Goal: Register for event/course

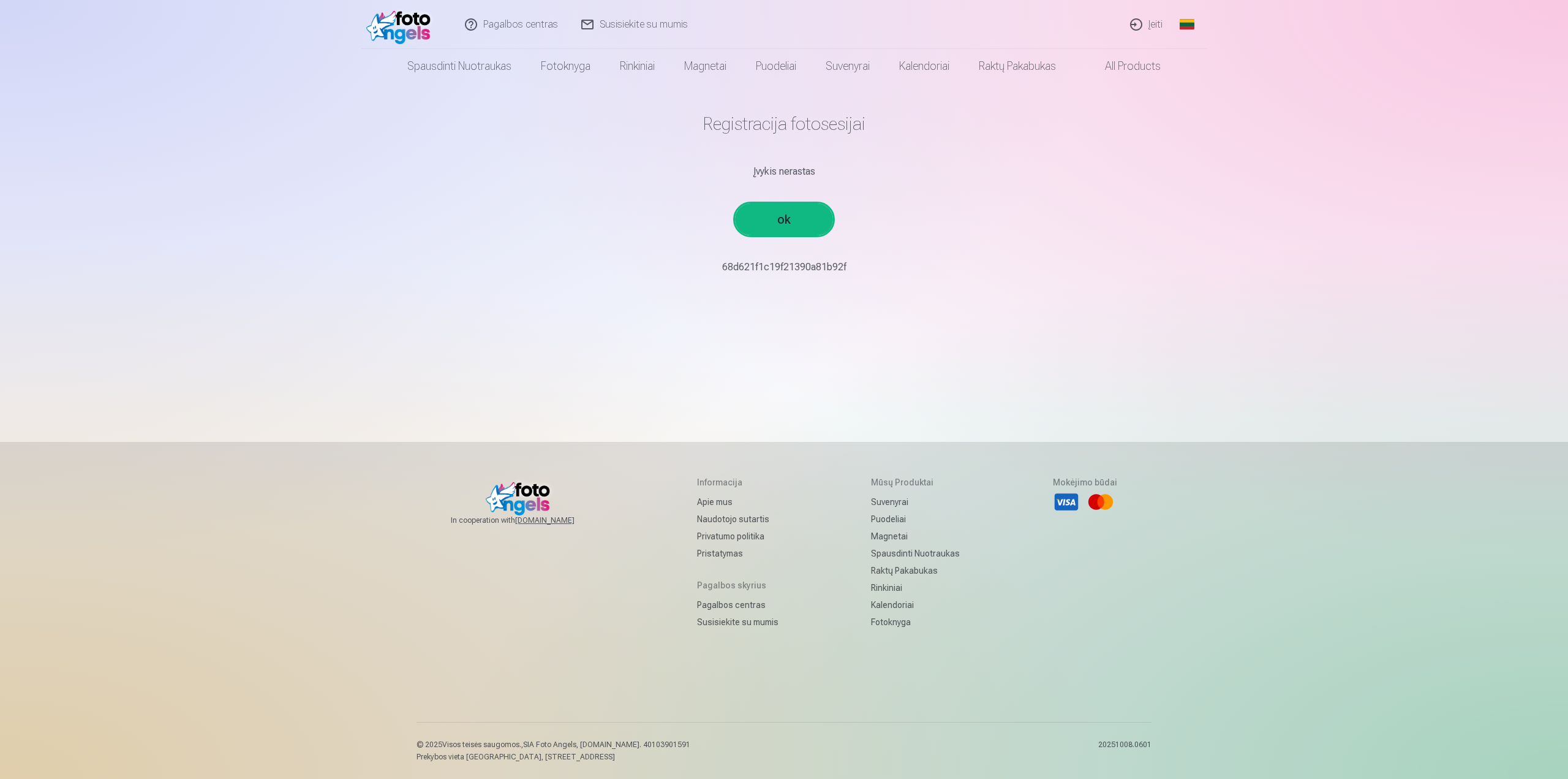
click at [786, 285] on main "Registracija fotosesijai Įvykis nerastas ok 68d621f1c19f21390a81b92f￼￼" at bounding box center [784, 193] width 716 height 220
click at [812, 268] on p "68d621f1c19f21390a81b92f￼￼" at bounding box center [784, 267] width 716 height 15
click at [851, 269] on p "68d621f1c19f21390a81b92f￼￼" at bounding box center [784, 267] width 716 height 15
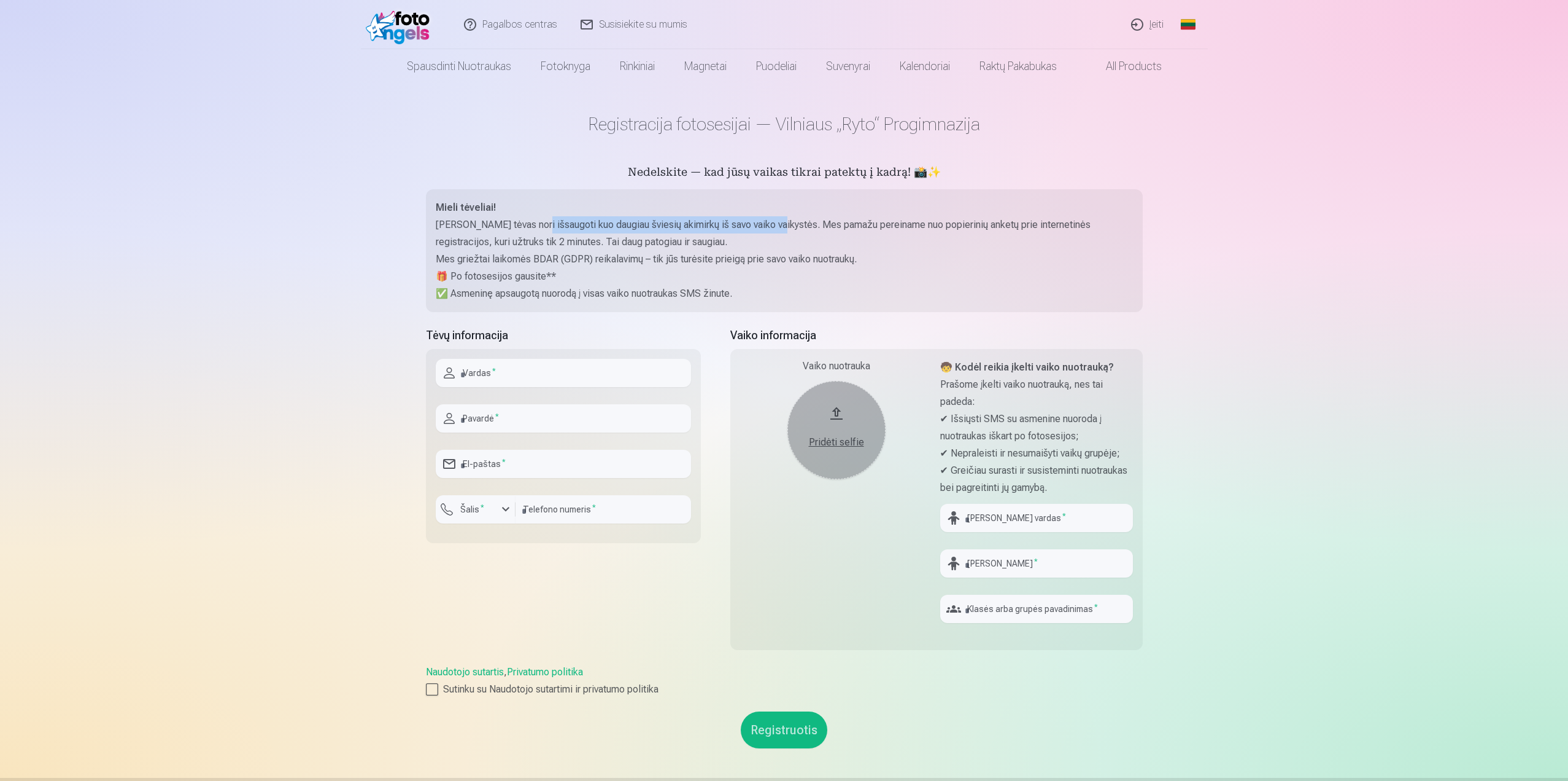
drag, startPoint x: 532, startPoint y: 220, endPoint x: 772, endPoint y: 223, distance: 240.0
click at [772, 223] on p "[PERSON_NAME] tėvas nori išsaugoti kuo daugiau šviesių akimirkų iš savo vaiko v…" at bounding box center [784, 233] width 697 height 35
click at [541, 378] on input "text" at bounding box center [563, 372] width 255 height 29
type input "***"
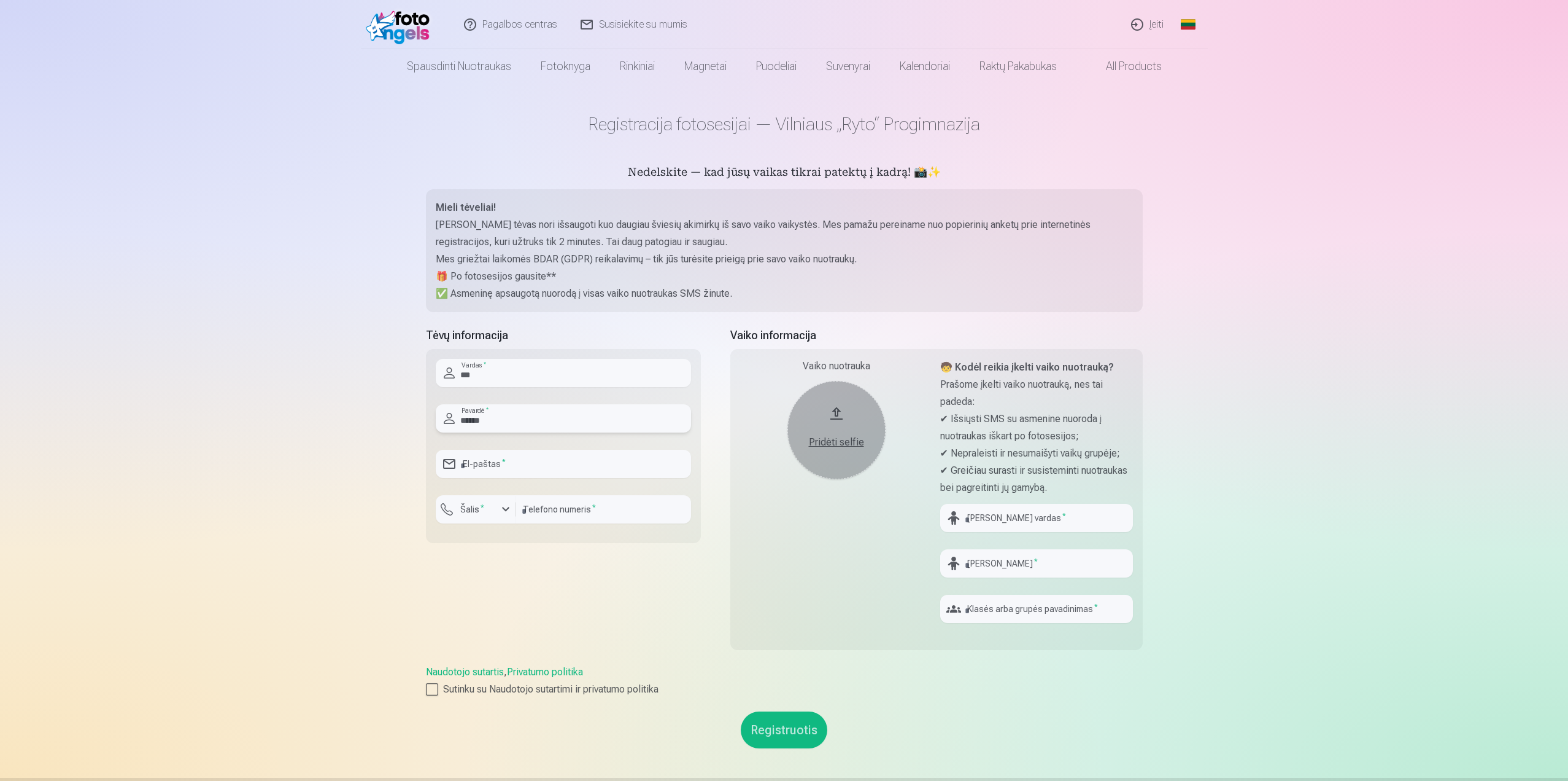
type input "******"
click at [480, 463] on input "email" at bounding box center [563, 463] width 255 height 29
type input "**********"
click at [481, 503] on sup "*" at bounding box center [483, 507] width 4 height 8
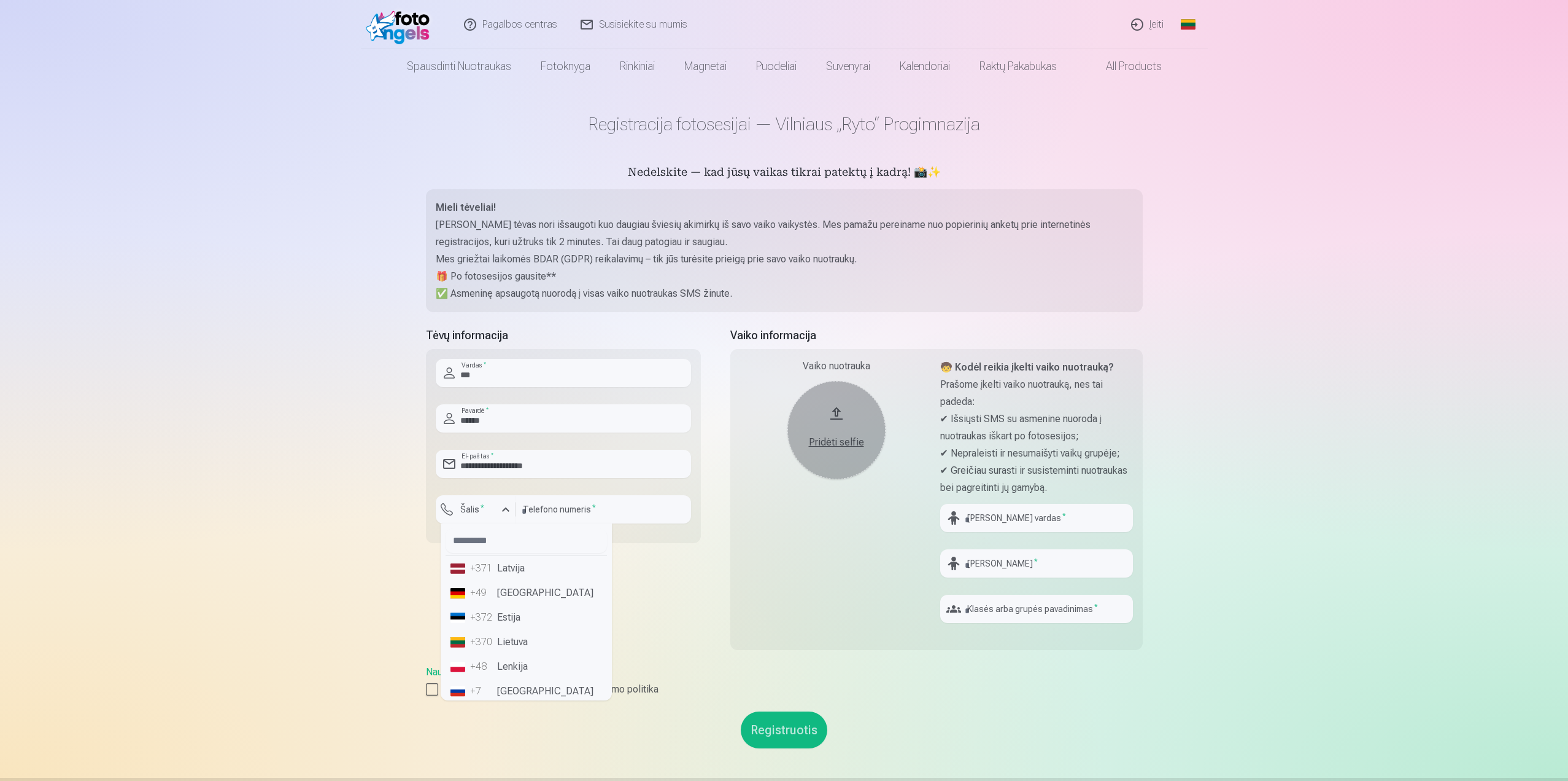
click at [499, 636] on li "+370 Lietuva" at bounding box center [525, 641] width 161 height 25
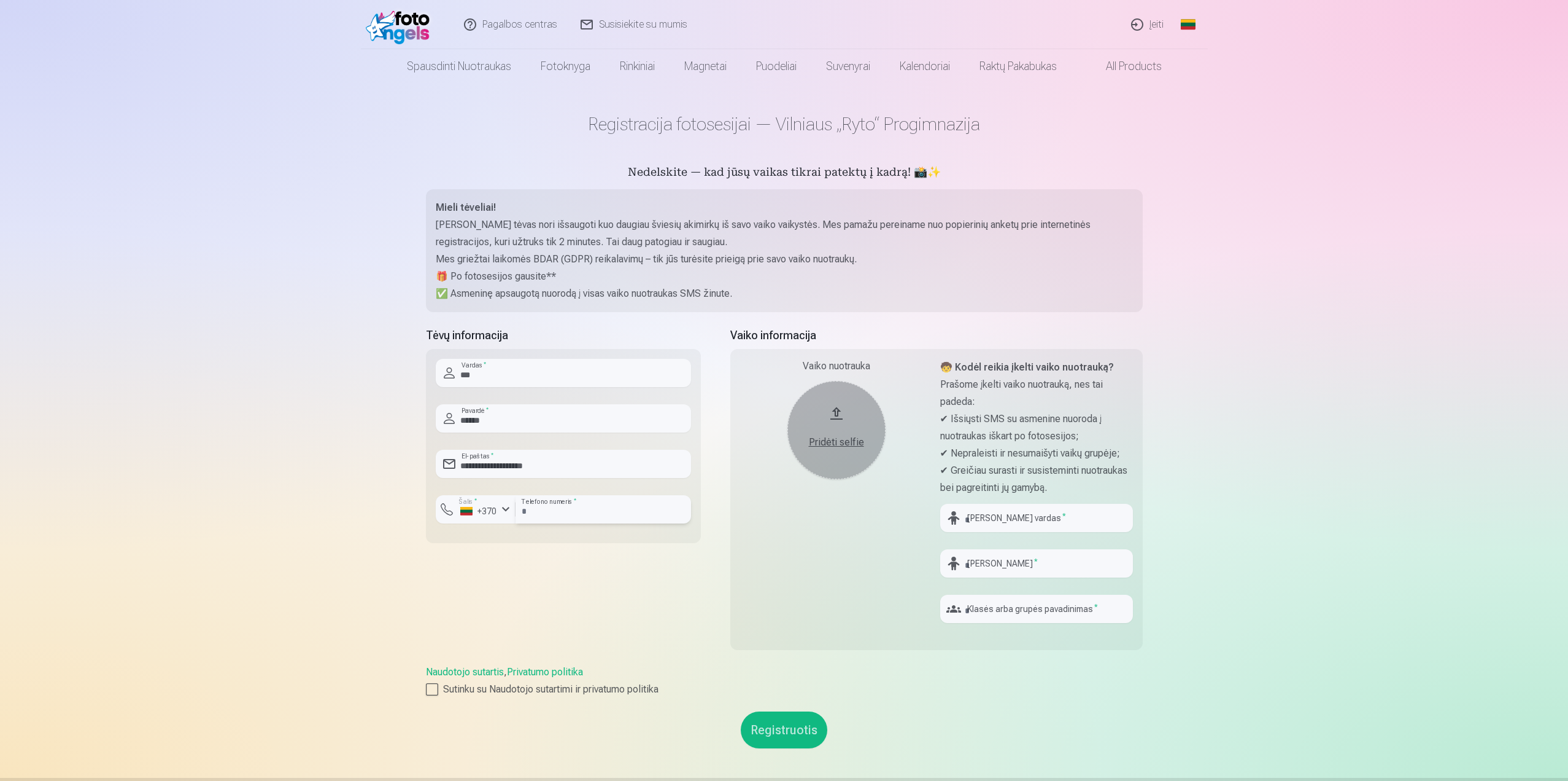
click at [590, 517] on input "number" at bounding box center [602, 509] width 175 height 29
type input "********"
click at [431, 687] on div at bounding box center [432, 689] width 12 height 12
drag, startPoint x: 1000, startPoint y: 386, endPoint x: 1026, endPoint y: 384, distance: 26.1
click at [1026, 384] on p "Prašome įkelti vaiko nuotrauką, nes tai padeda:" at bounding box center [1036, 393] width 193 height 35
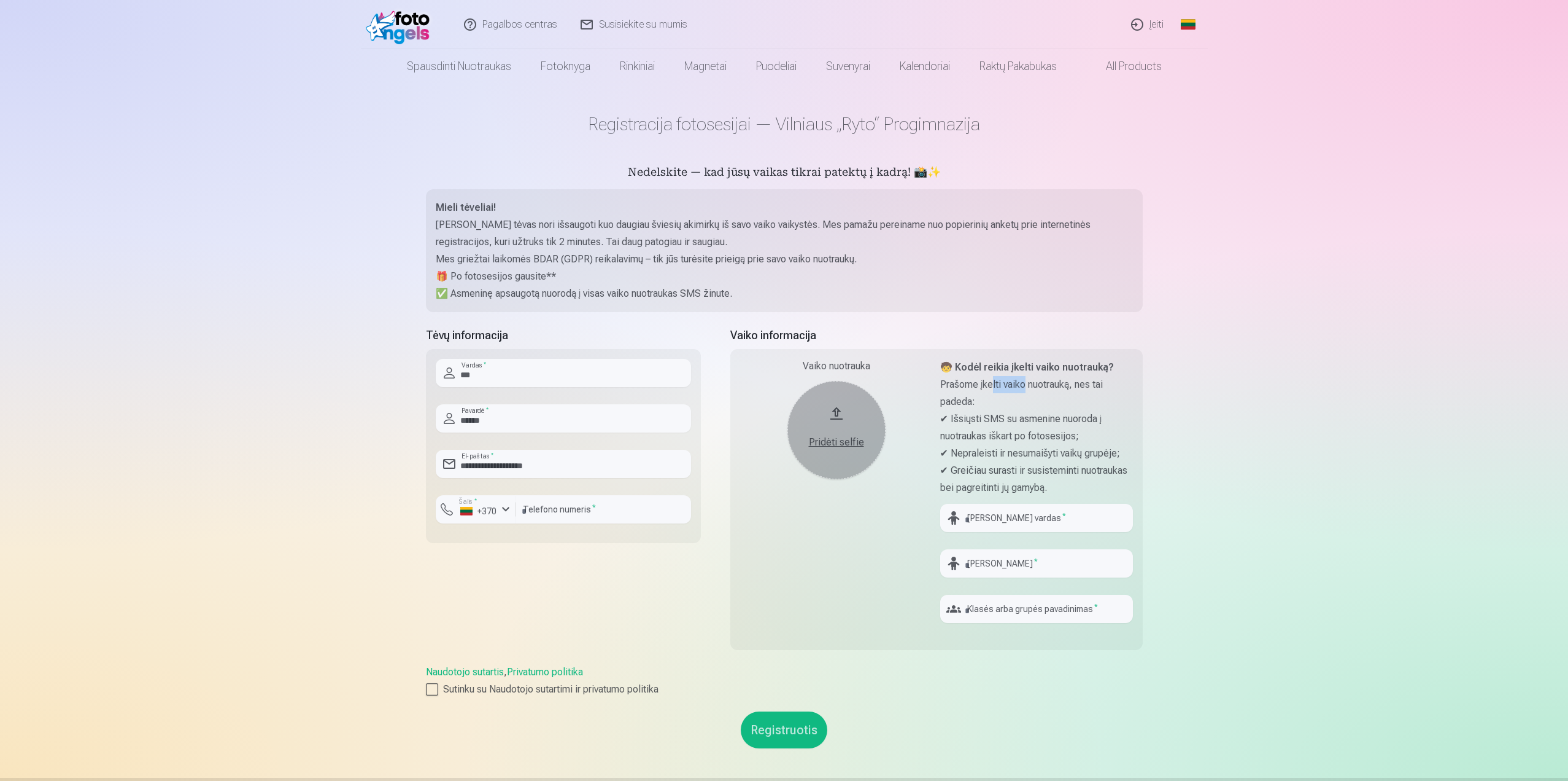
click at [1026, 384] on p "Prašome įkelti vaiko nuotrauką, nes tai padeda:" at bounding box center [1036, 393] width 193 height 35
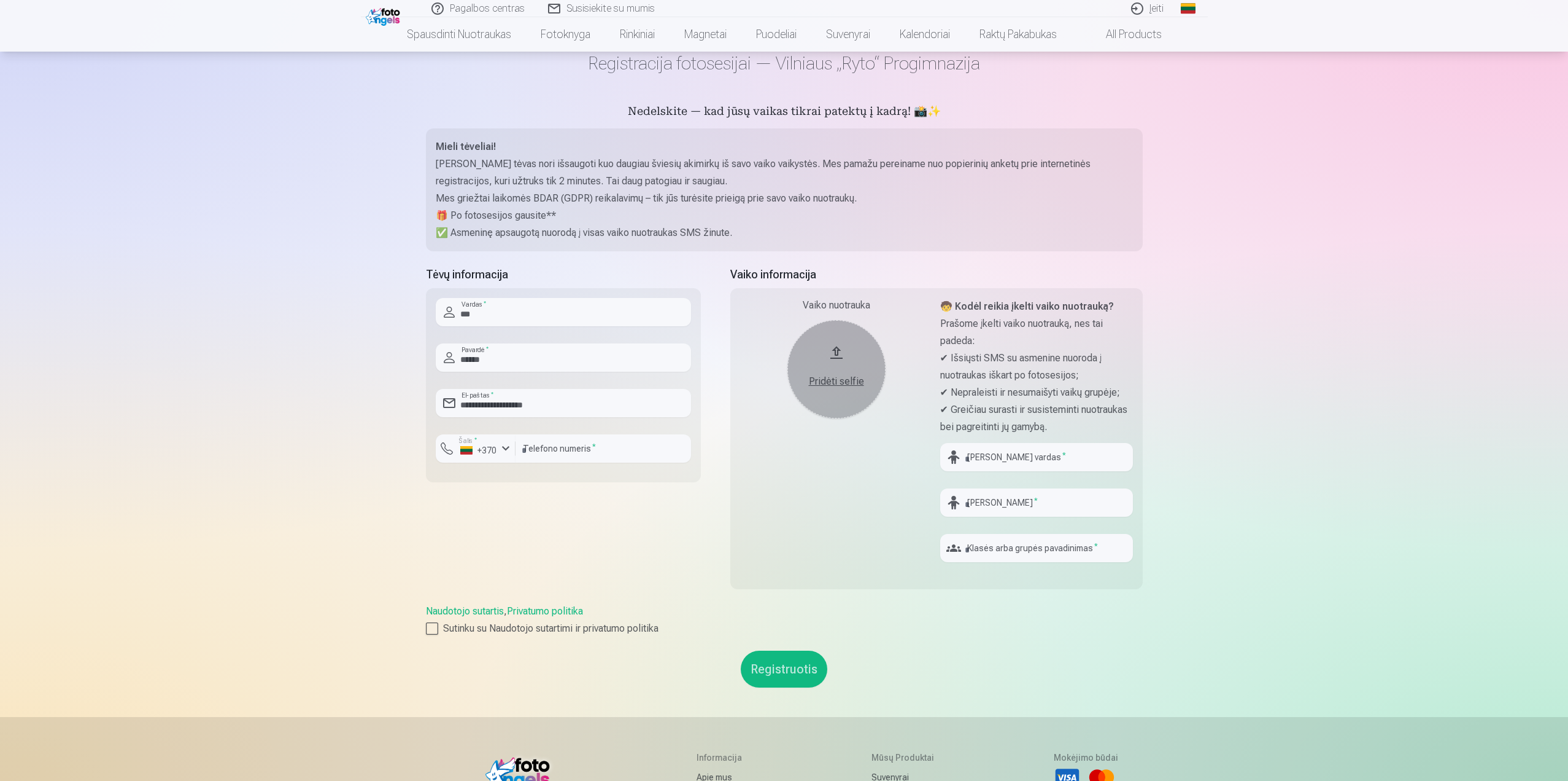
scroll to position [61, 0]
drag, startPoint x: 496, startPoint y: 193, endPoint x: 745, endPoint y: 201, distance: 249.1
click at [745, 201] on p "Mes griežtai laikomės BDAR (GDPR) reikalavimų – tik jūs turėsite prieigą prie s…" at bounding box center [784, 197] width 697 height 17
click at [765, 661] on button "Registruotis" at bounding box center [784, 667] width 86 height 37
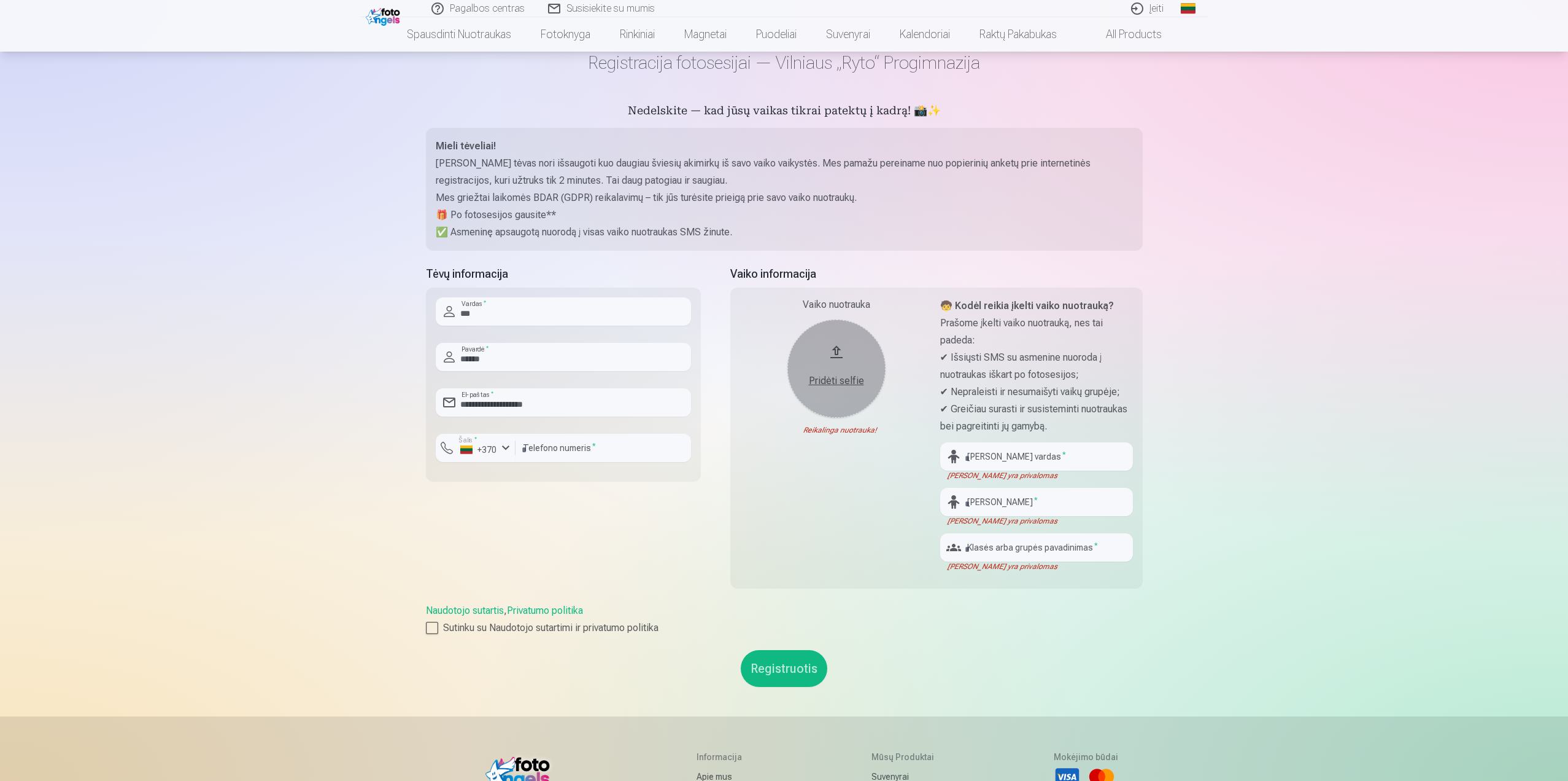
click at [814, 383] on div "Pridėti selfie" at bounding box center [836, 380] width 73 height 15
click at [1245, 545] on div "Pagalbos centras Susisiekite su mumis Įeiti Global Lithuanian (lt) English (en)…" at bounding box center [784, 496] width 1568 height 1116
click at [1325, 254] on div "Pagalbos centras Susisiekite su mumis Įeiti Global Lithuanian (lt) English (en)…" at bounding box center [784, 496] width 1568 height 1116
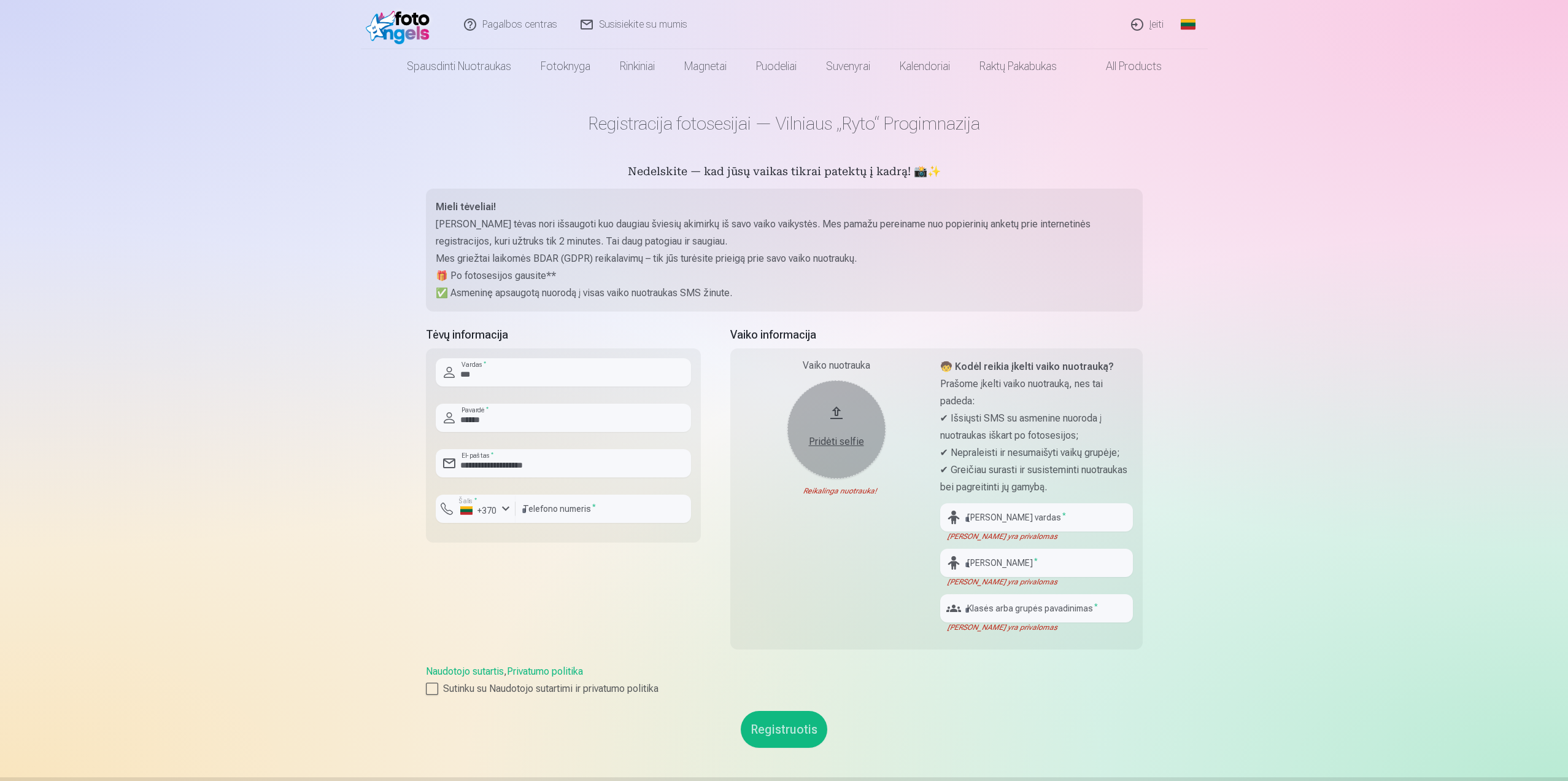
scroll to position [0, 0]
click at [1038, 523] on input "text" at bounding box center [1036, 518] width 193 height 29
type input "****"
click at [1019, 567] on input "******" at bounding box center [1036, 563] width 193 height 29
type input "*******"
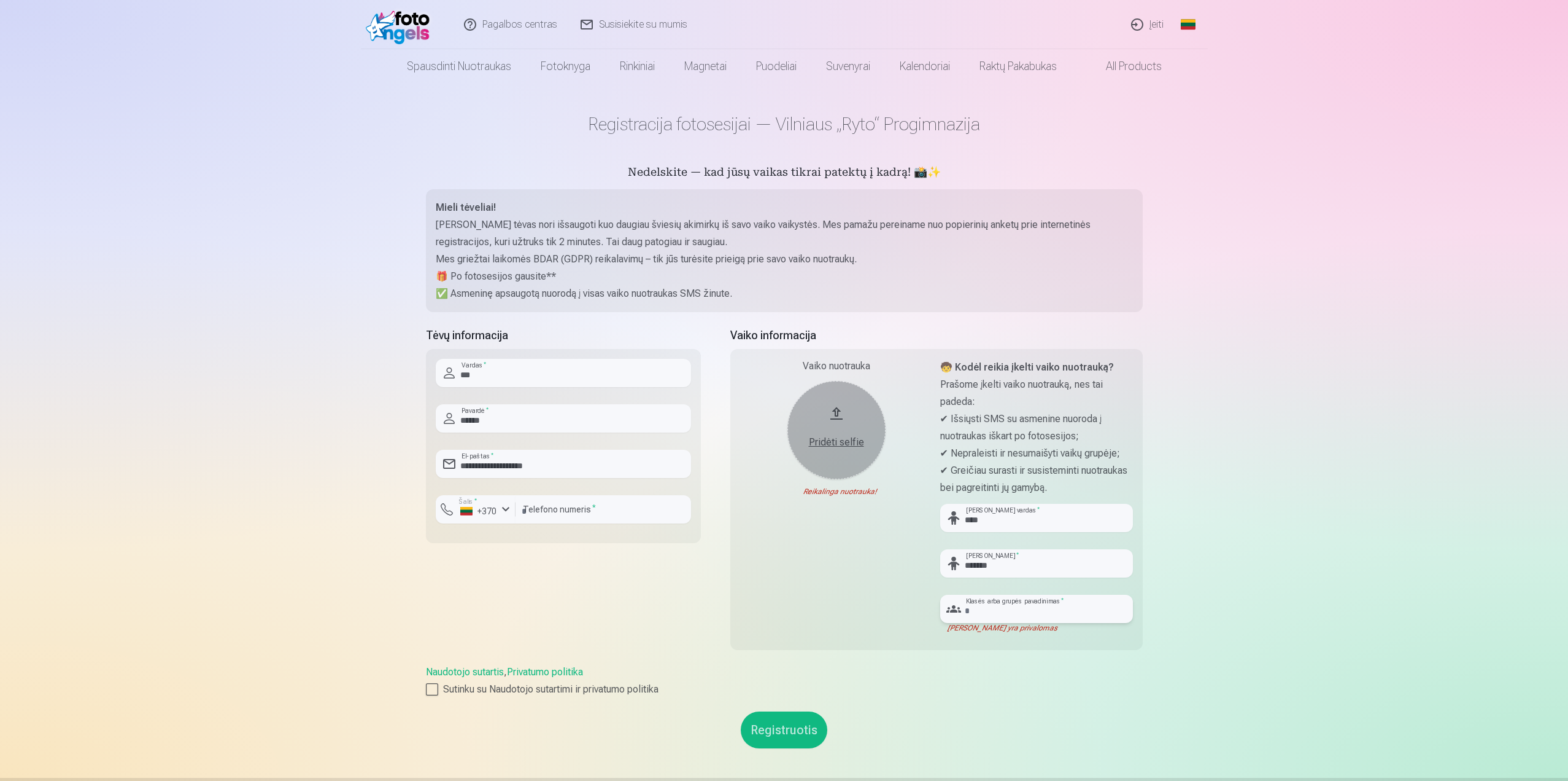
click at [1094, 600] on input "text" at bounding box center [1036, 609] width 193 height 29
type input "**"
click at [809, 531] on div "Vaiko nuotrauka Pridėti selfie Reikalinga nuotrauka!" at bounding box center [836, 495] width 193 height 274
click at [790, 738] on button "Registruotis" at bounding box center [784, 729] width 86 height 37
drag, startPoint x: 586, startPoint y: 229, endPoint x: 705, endPoint y: 228, distance: 119.0
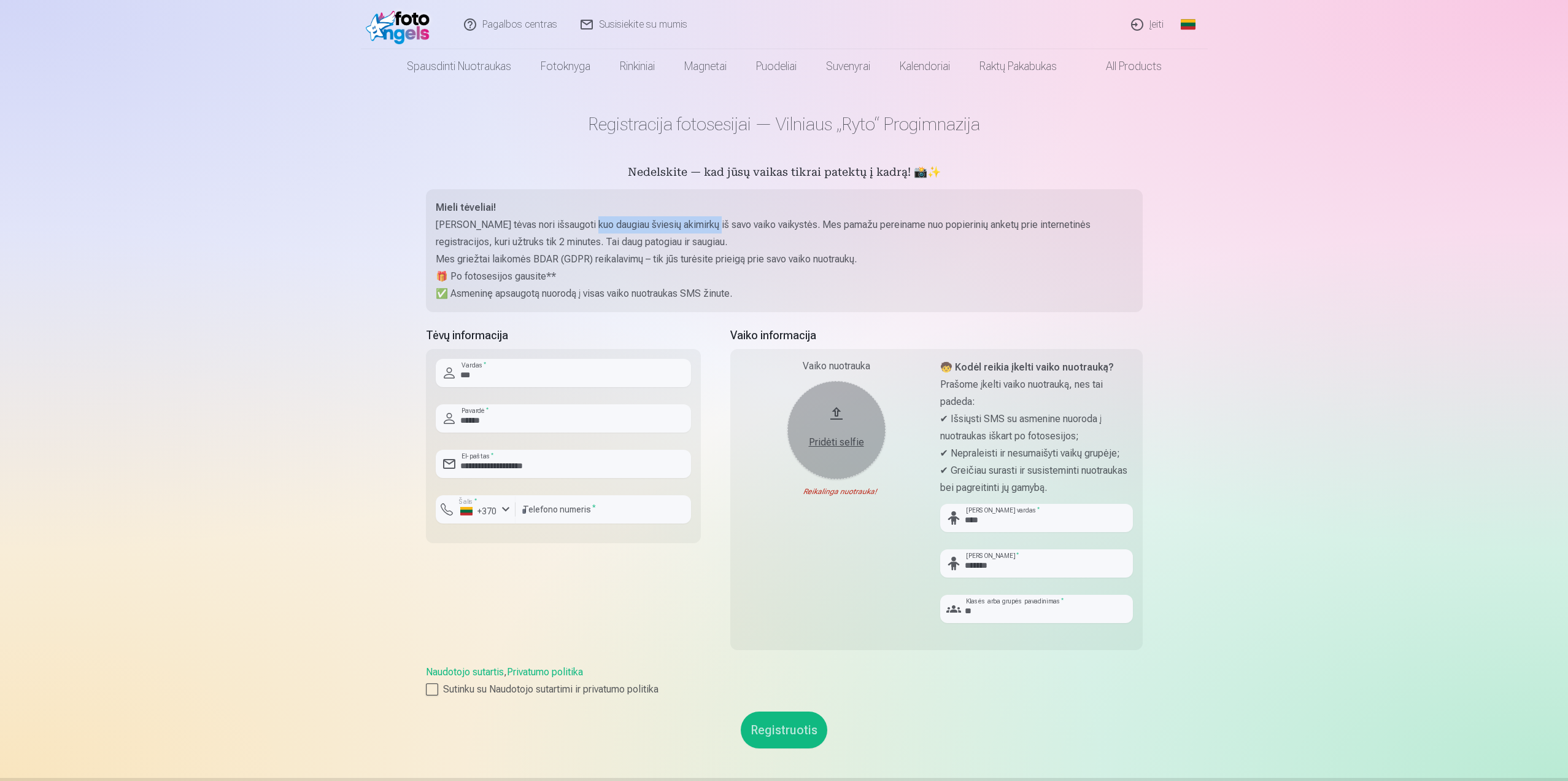
click at [705, 228] on p "[PERSON_NAME] tėvas nori išsaugoti kuo daugiau šviesių akimirkų iš savo vaiko v…" at bounding box center [784, 233] width 697 height 35
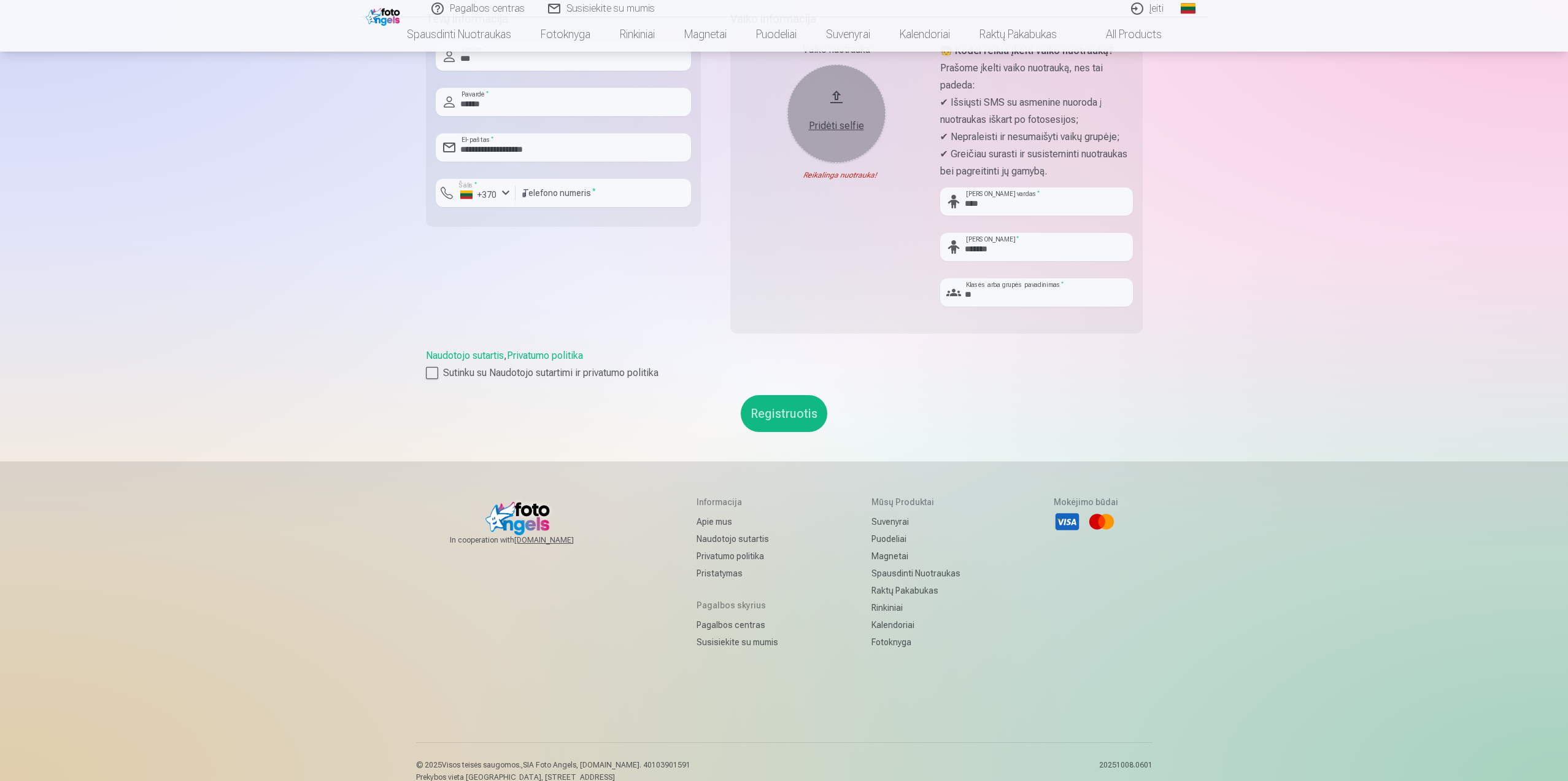
scroll to position [335, 0]
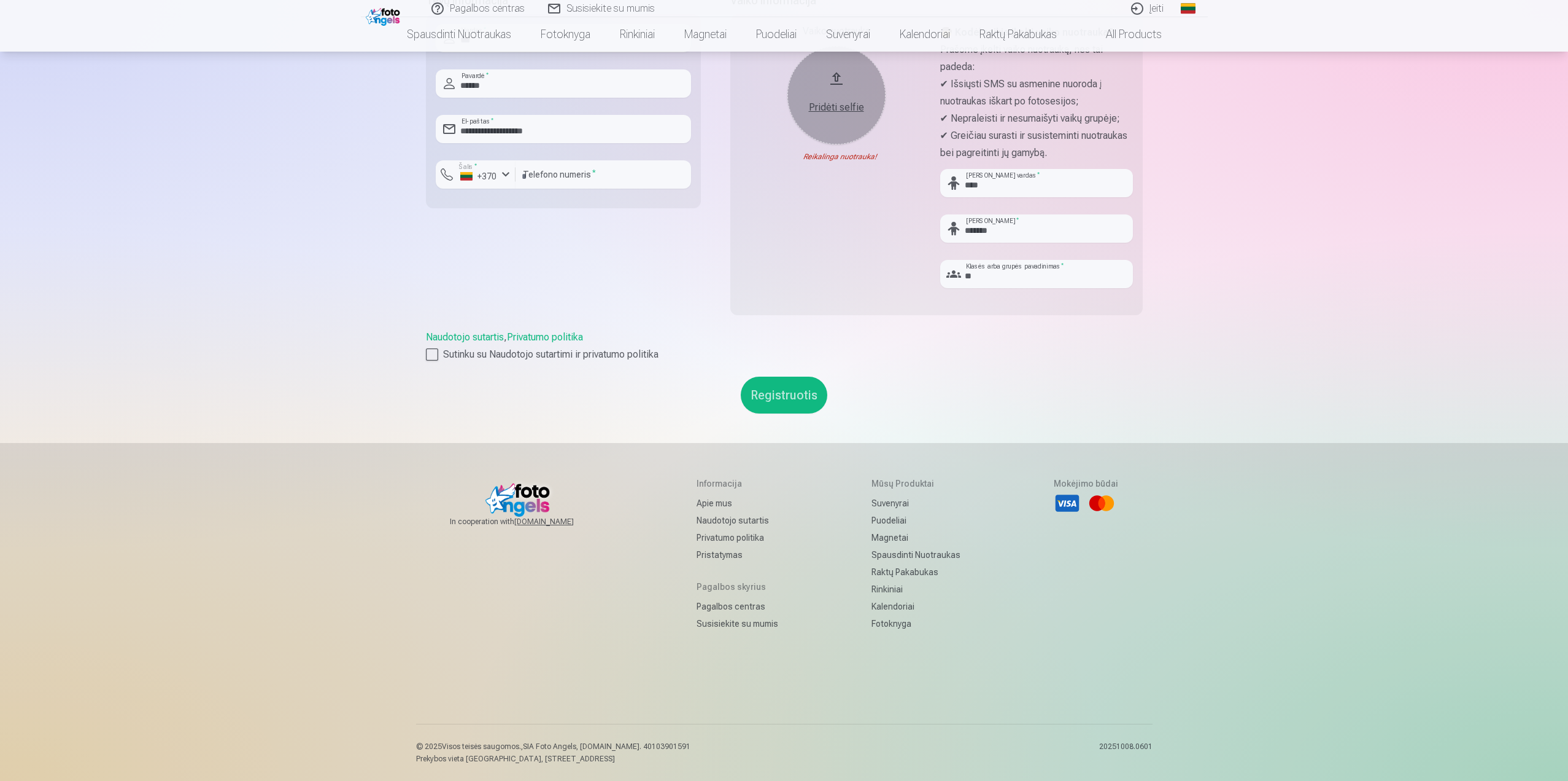
click at [488, 342] on link "Naudotojo sutartis" at bounding box center [465, 337] width 78 height 12
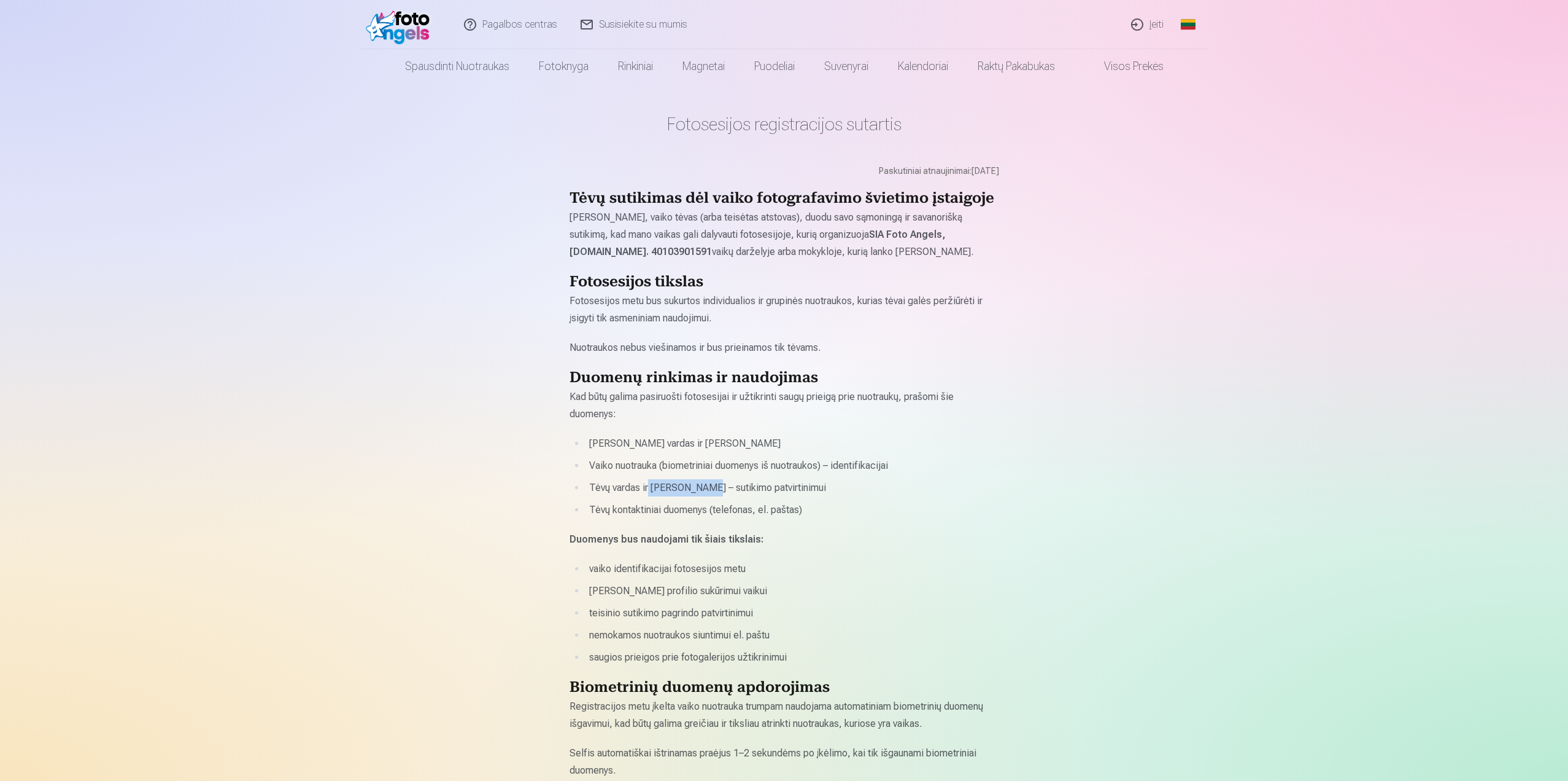
drag, startPoint x: 649, startPoint y: 475, endPoint x: 705, endPoint y: 479, distance: 56.1
click at [705, 479] on ul "Vaiko vardas ir pavardė Vaiko nuotrauka (biometriniai duomenys iš nuotraukos) –…" at bounding box center [784, 476] width 429 height 83
click at [705, 479] on li "Tėvų vardas ir pavardė – sutikimo patvirtinimui" at bounding box center [792, 487] width 414 height 17
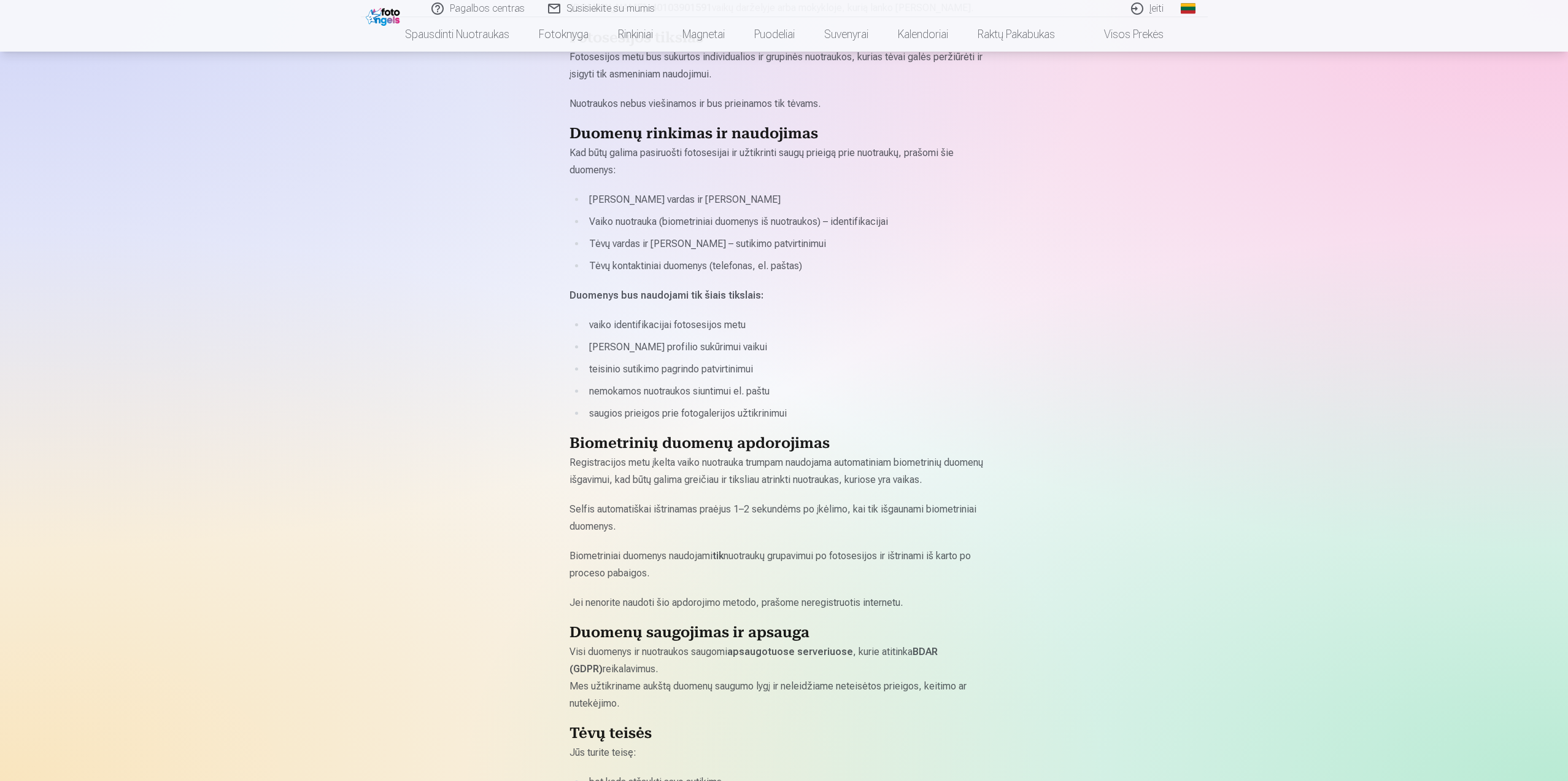
scroll to position [245, 0]
drag, startPoint x: 646, startPoint y: 460, endPoint x: 830, endPoint y: 458, distance: 184.0
click at [830, 458] on p "Registracijos metu įkelta vaiko nuotrauka trumpam naudojama automatiniam biomet…" at bounding box center [784, 469] width 429 height 35
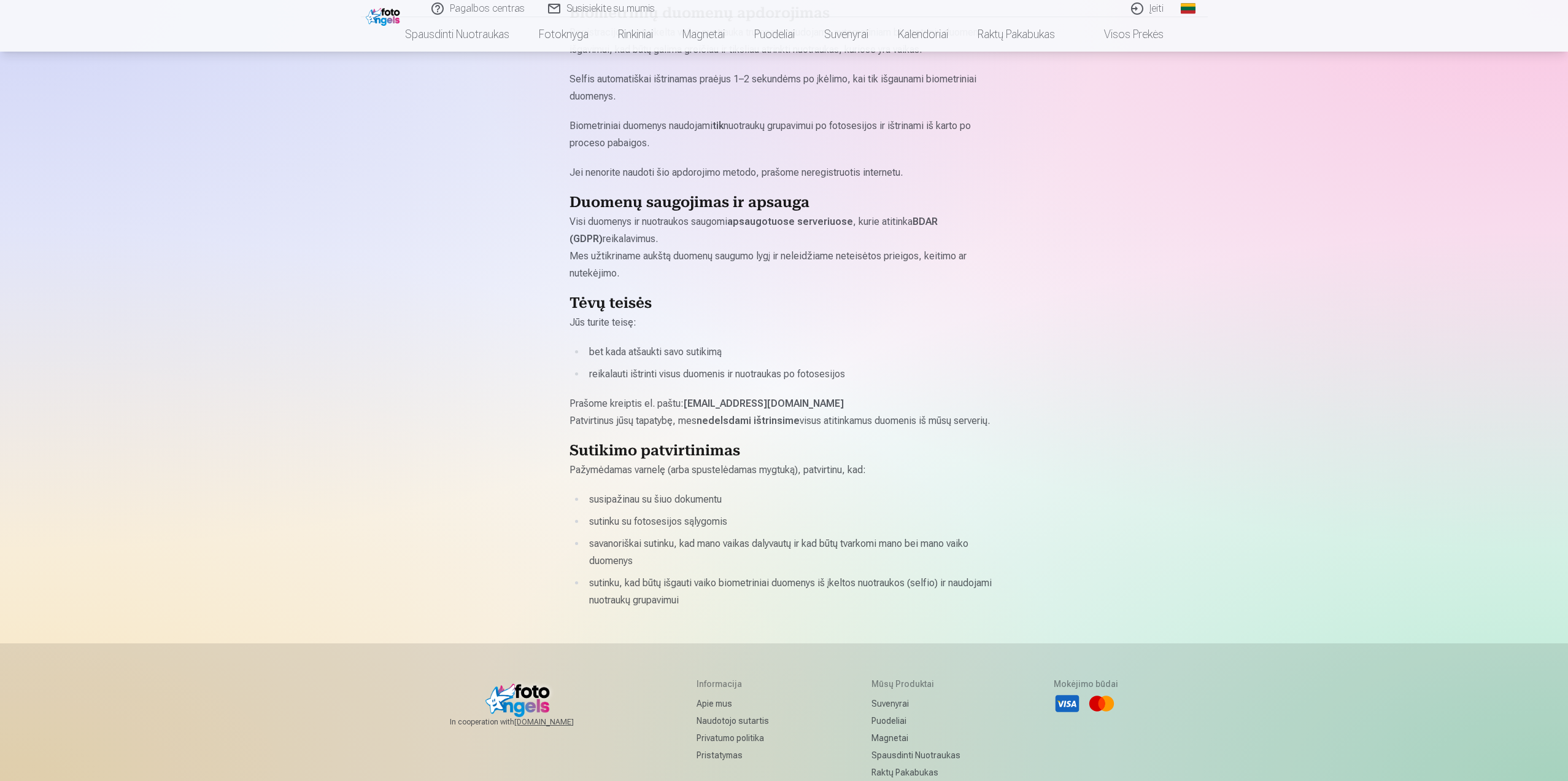
scroll to position [675, 0]
